Goal: Task Accomplishment & Management: Use online tool/utility

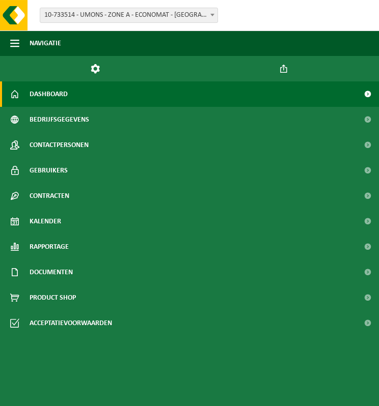
click at [200, 15] on span "10-733514 - UMONS - ZONE A - ECONOMAT - [GEOGRAPHIC_DATA]" at bounding box center [128, 15] width 177 height 14
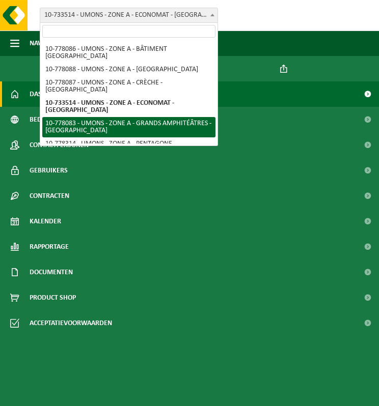
scroll to position [193, 0]
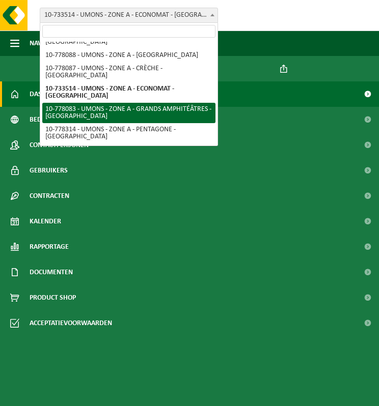
select select "25381"
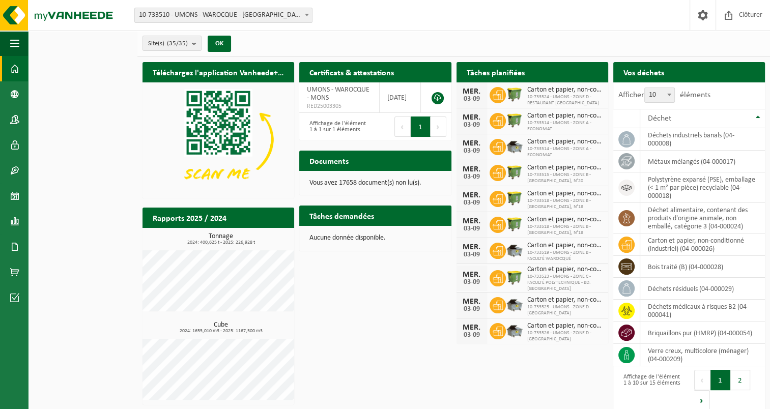
click at [329, 16] on div "Site: 10-733510 - UMONS - WAROCQUE - MONS 10-778322 - UMONS - ALAN LIBERT - MON…" at bounding box center [385, 15] width 770 height 31
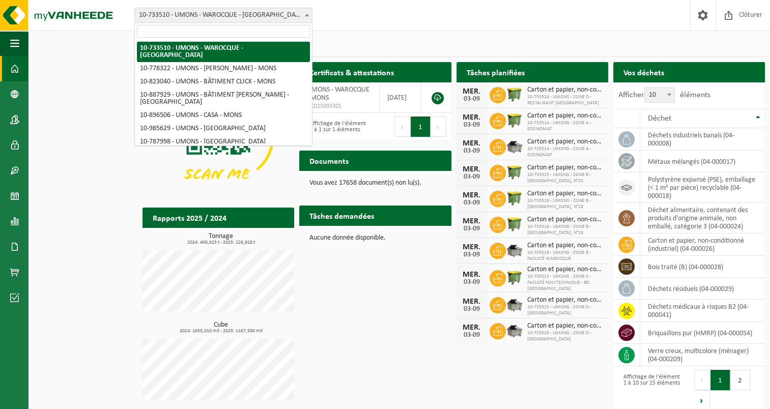
click at [307, 10] on span at bounding box center [307, 14] width 10 height 13
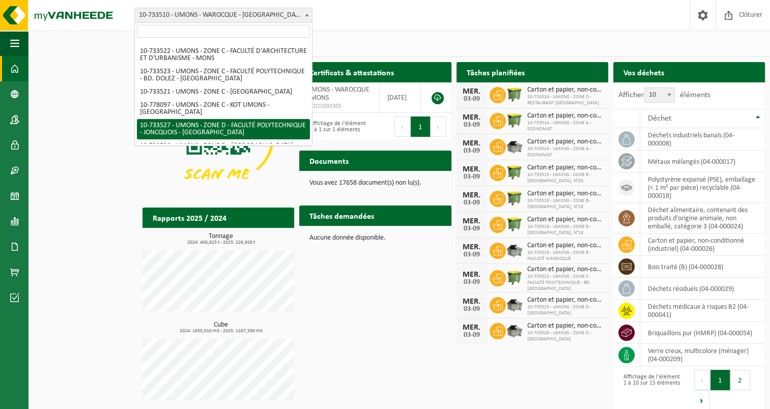
scroll to position [458, 0]
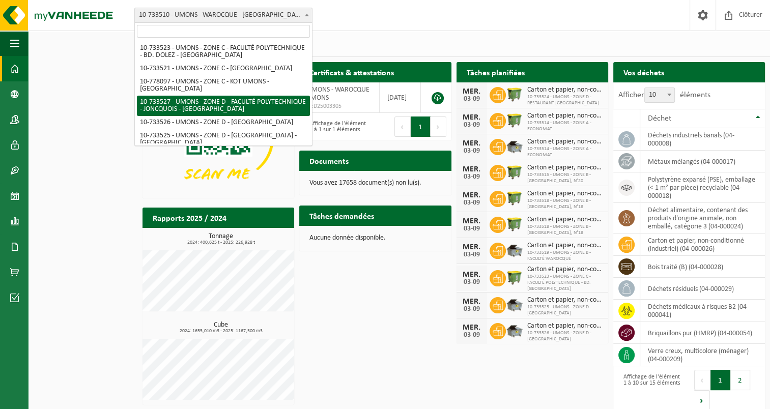
select select "25372"
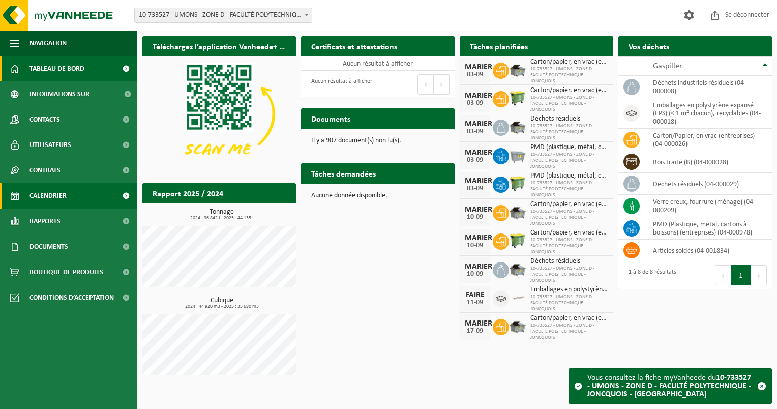
click at [59, 191] on span "Calendrier" at bounding box center [48, 195] width 37 height 25
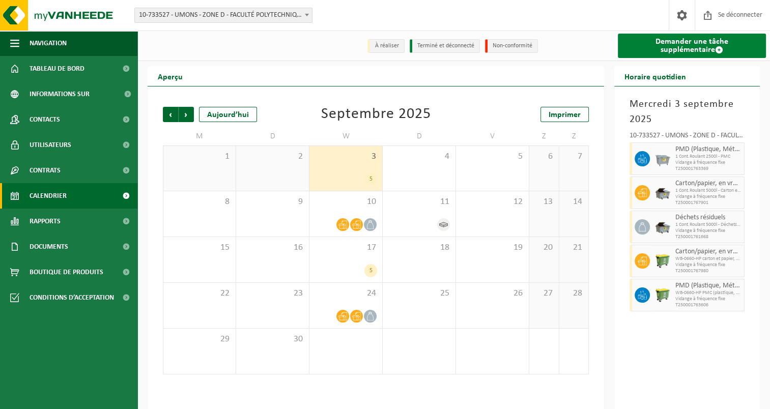
click at [693, 41] on font "Demander une tâche supplémentaire" at bounding box center [691, 46] width 73 height 16
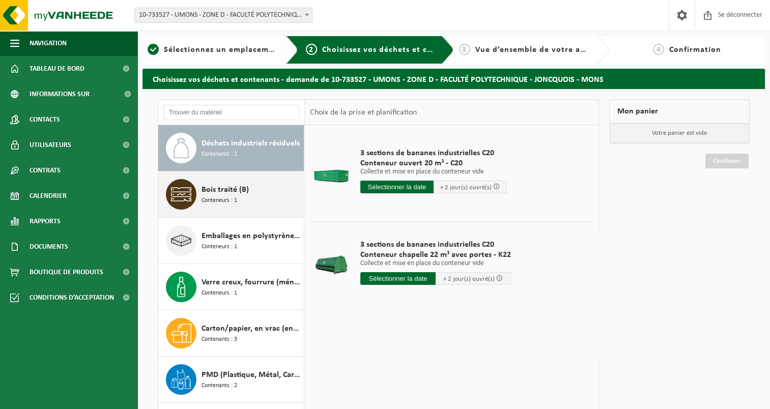
click at [215, 183] on div "Bois traité (B) Conteneurs : 1" at bounding box center [251, 194] width 100 height 31
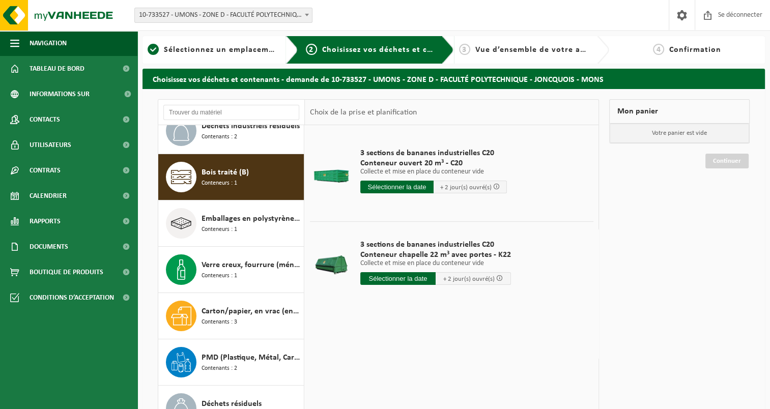
scroll to position [17, 0]
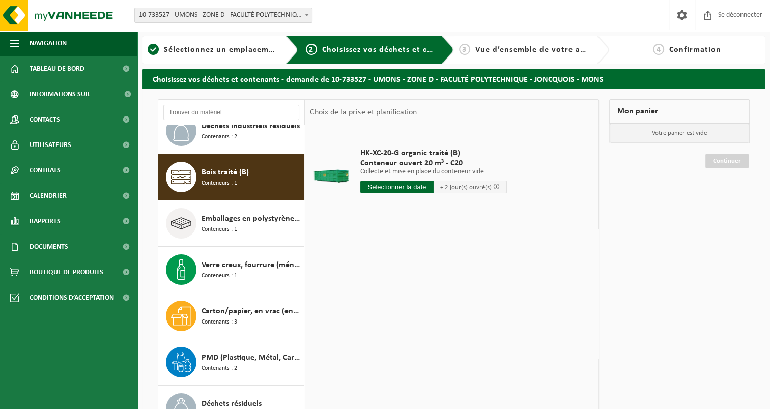
click at [402, 190] on input "text" at bounding box center [396, 187] width 73 height 13
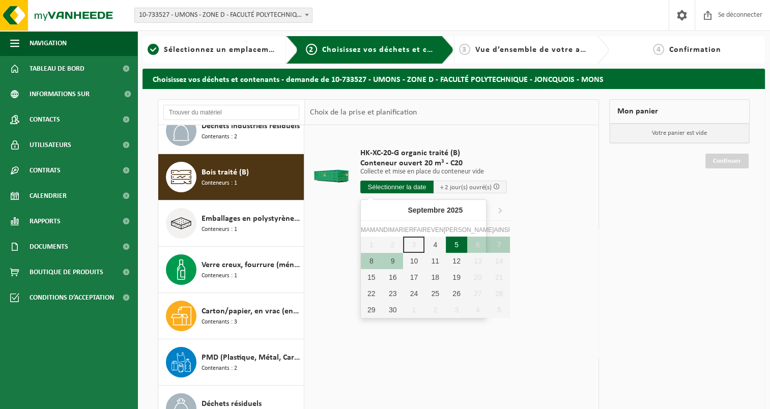
click at [446, 246] on div "5" at bounding box center [456, 245] width 21 height 16
type input "Van 2025-09-05"
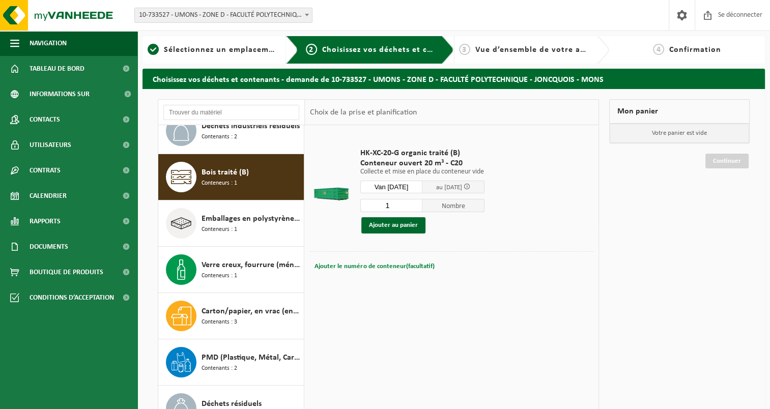
click at [346, 271] on button "Ajouter le numéro de conteneur(facultatif) Annuler" at bounding box center [374, 267] width 122 height 14
type input "C20-1655"
click at [394, 223] on button "Ajouter au panier" at bounding box center [393, 225] width 64 height 16
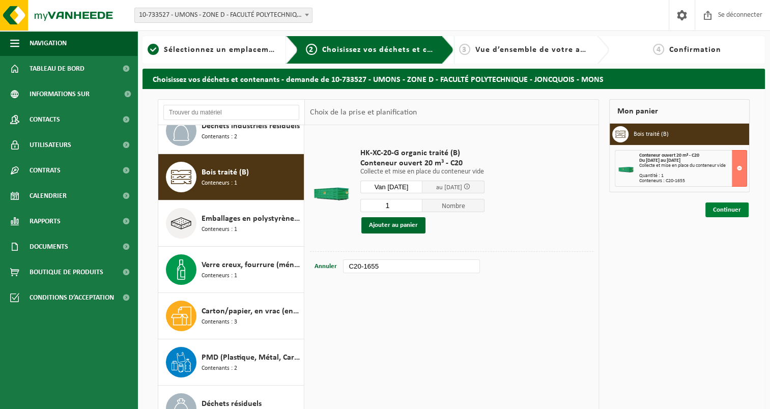
click at [734, 212] on link "Continuer" at bounding box center [726, 210] width 43 height 15
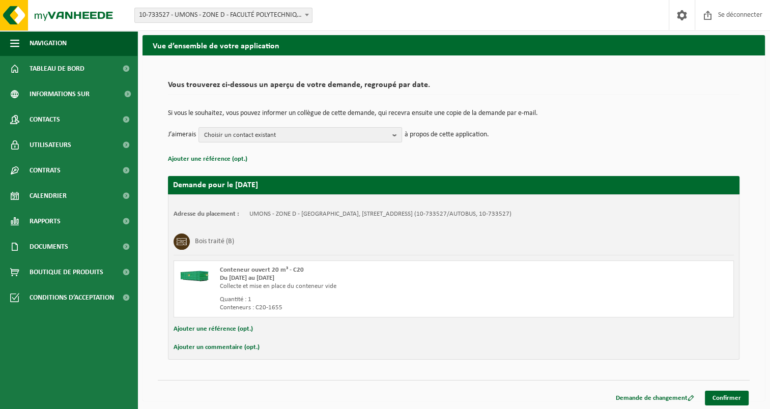
scroll to position [35, 0]
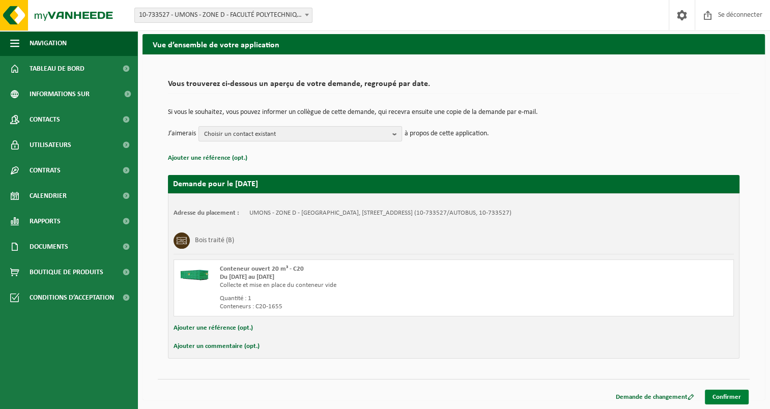
click at [724, 399] on link "Confirmer" at bounding box center [727, 397] width 44 height 15
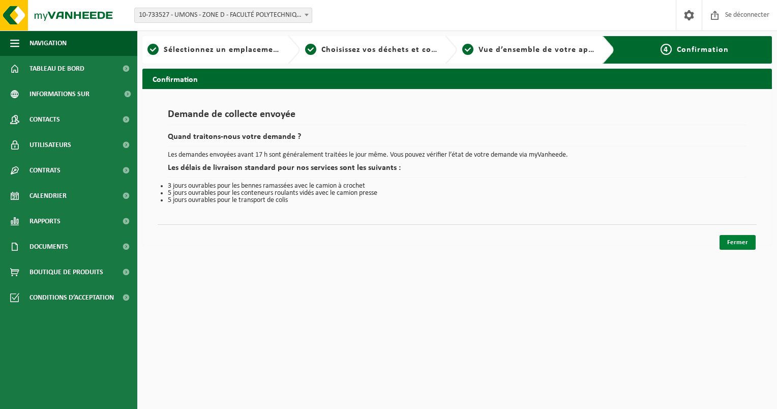
click at [730, 236] on link "Fermer" at bounding box center [738, 242] width 36 height 15
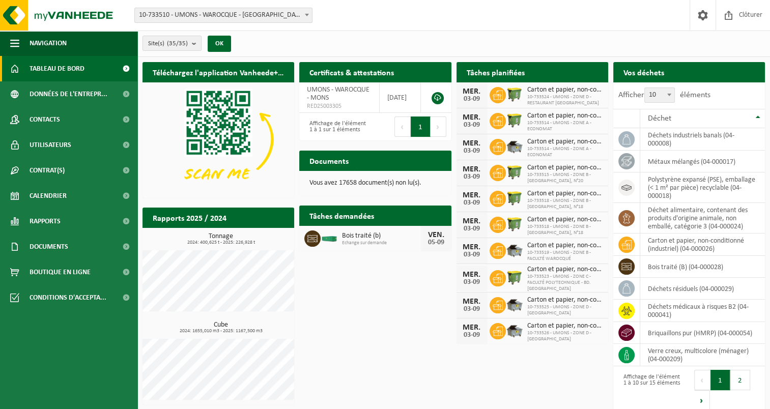
click at [261, 14] on span "10-733510 - UMONS - WAROCQUE - [GEOGRAPHIC_DATA]" at bounding box center [223, 15] width 177 height 14
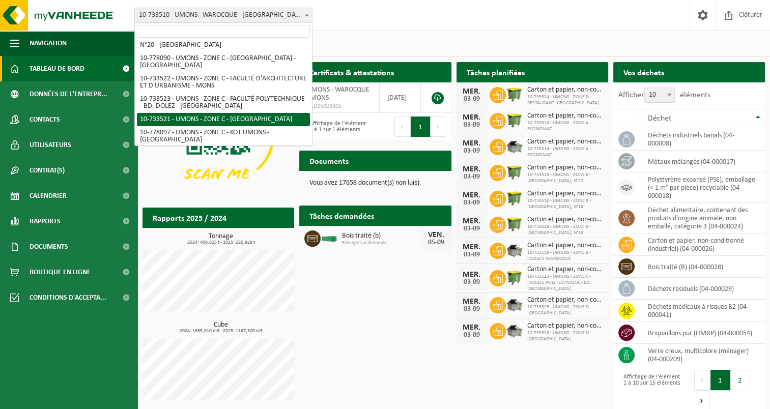
scroll to position [458, 0]
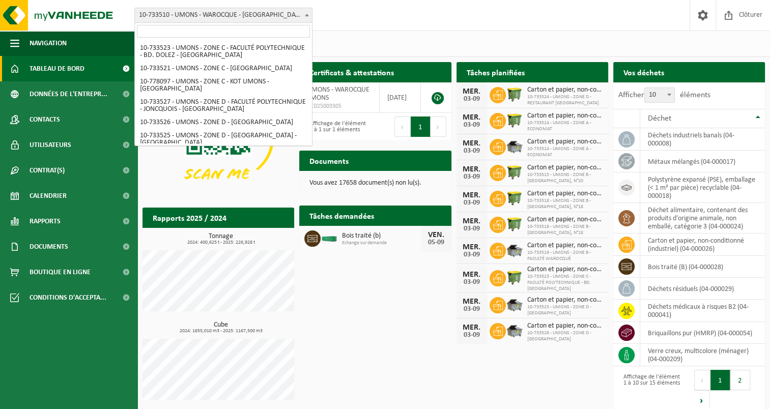
select select "14163"
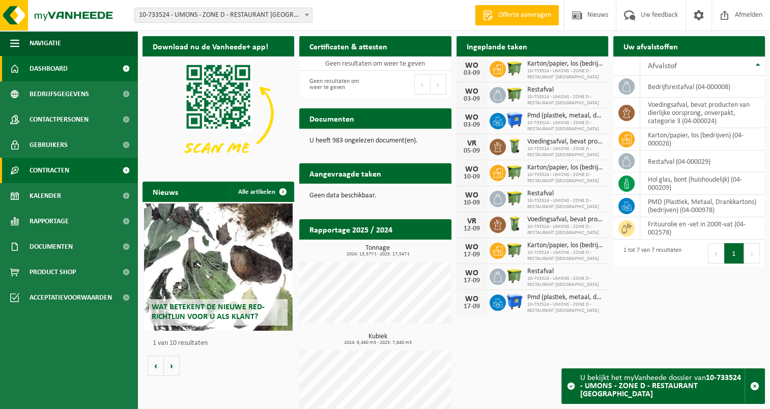
click at [55, 171] on span "Contracten" at bounding box center [50, 170] width 40 height 25
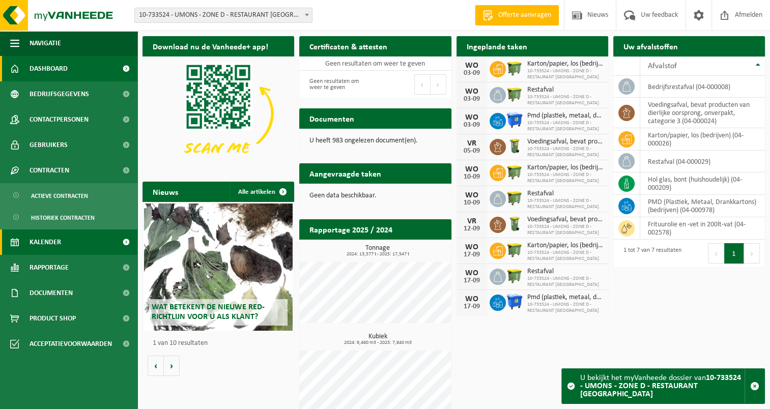
click at [45, 246] on span "Kalender" at bounding box center [46, 241] width 32 height 25
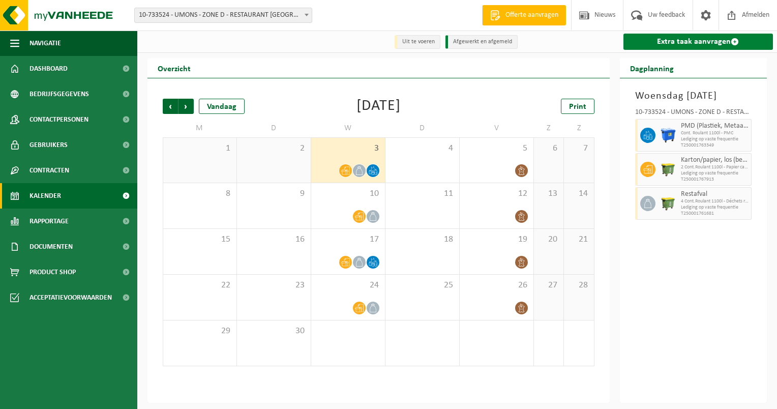
click at [671, 41] on link "Extra taak aanvragen" at bounding box center [699, 42] width 150 height 16
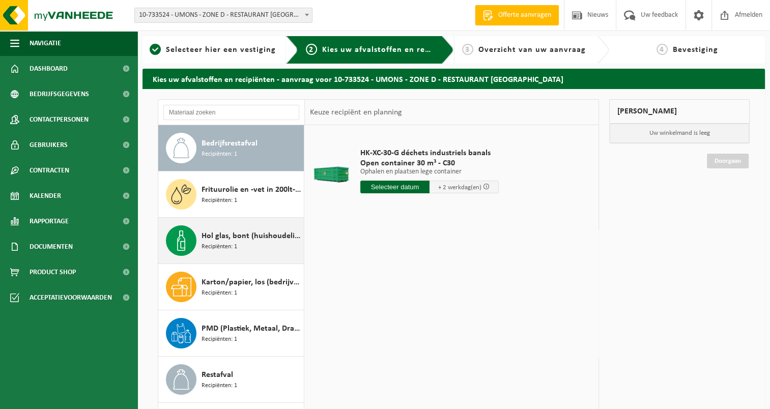
click at [232, 244] on span "Recipiënten: 1" at bounding box center [219, 247] width 36 height 10
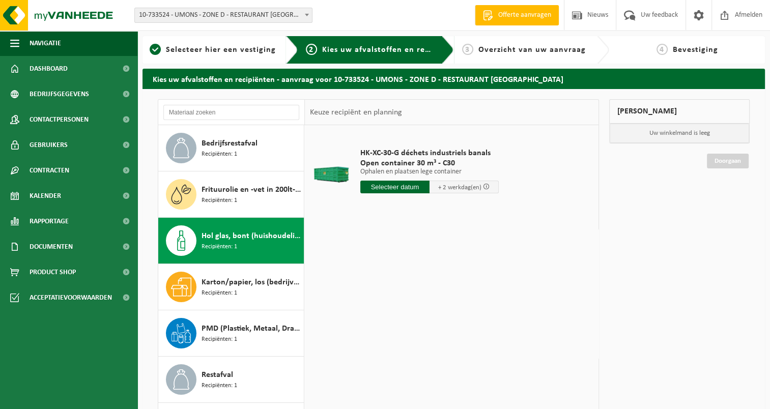
scroll to position [17, 0]
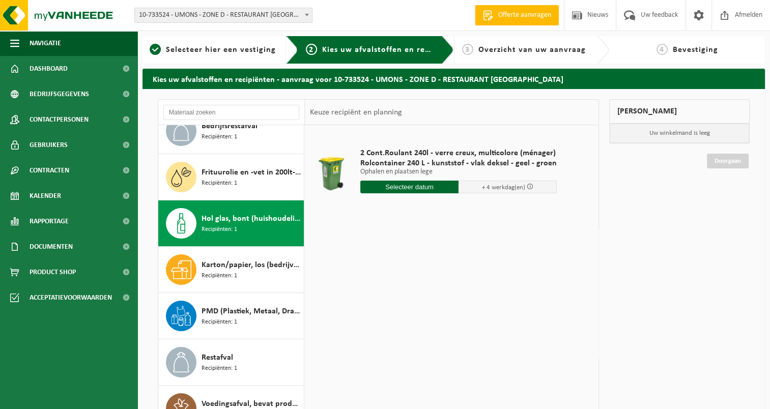
click at [399, 185] on input "text" at bounding box center [409, 187] width 98 height 13
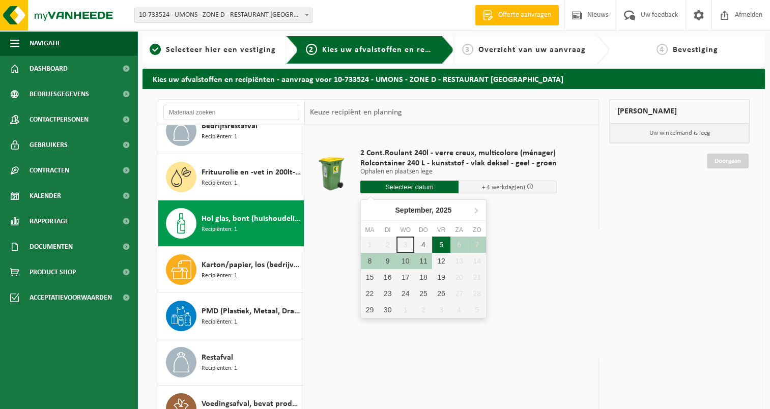
click at [439, 242] on div "5" at bounding box center [441, 245] width 18 height 16
type input "Van 2025-09-05"
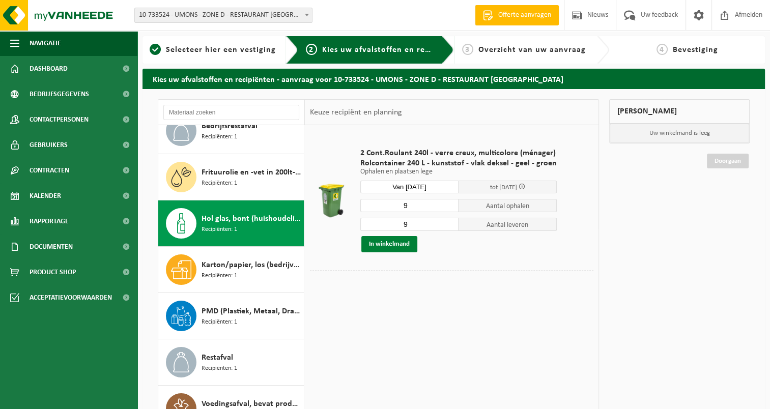
click at [382, 245] on button "In winkelmand" at bounding box center [389, 244] width 56 height 16
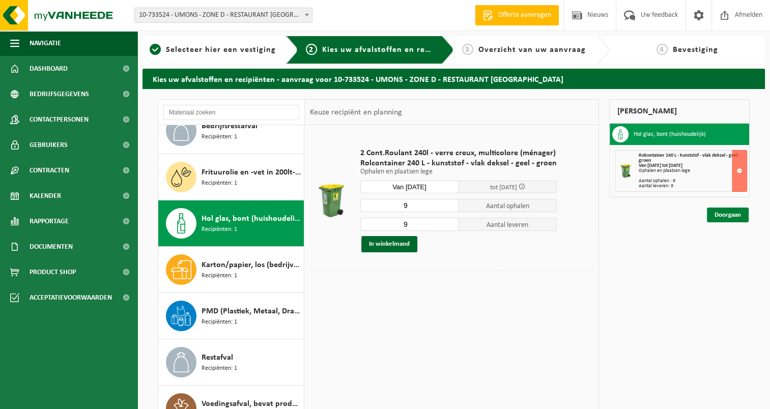
click at [722, 214] on link "Doorgaan" at bounding box center [728, 215] width 42 height 15
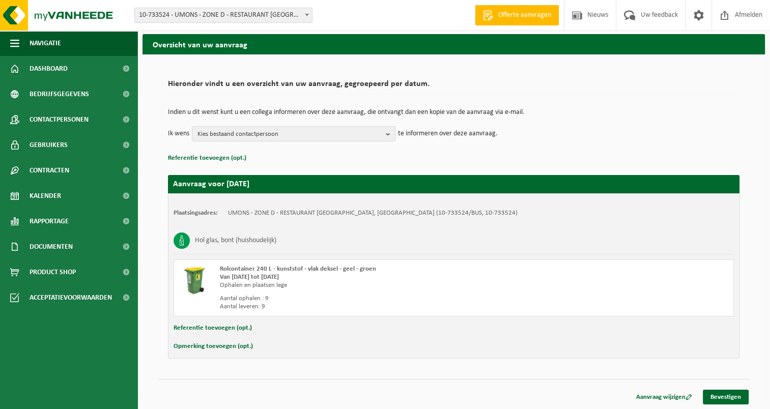
scroll to position [35, 0]
click at [720, 393] on link "Bevestigen" at bounding box center [726, 397] width 46 height 15
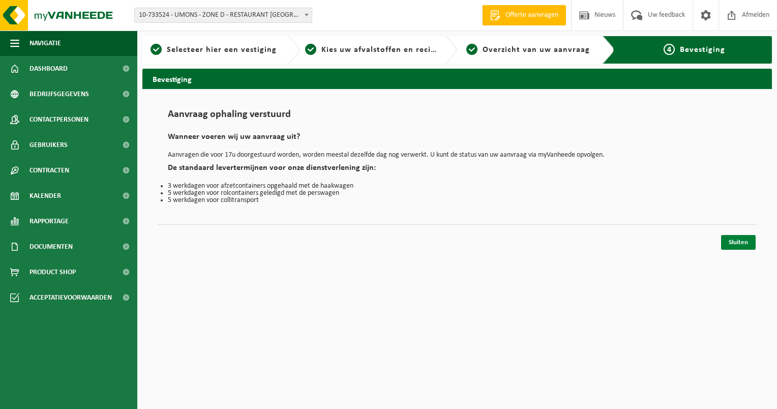
click at [735, 243] on link "Sluiten" at bounding box center [739, 242] width 35 height 15
